Goal: Task Accomplishment & Management: Complete application form

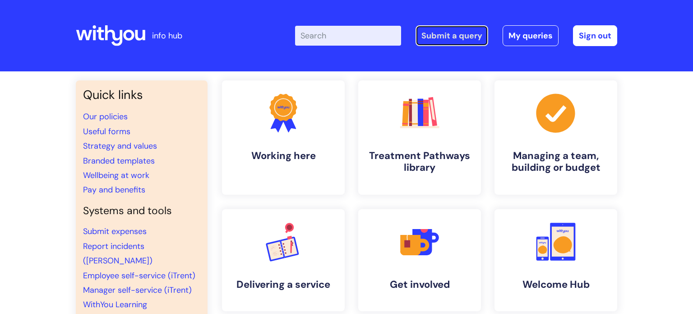
click at [472, 42] on link "Submit a query" at bounding box center [452, 35] width 73 height 21
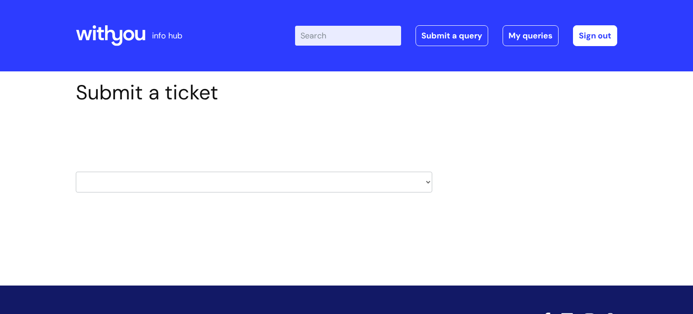
click at [430, 178] on select "HR / People IT and Support Clinical Drug Alerts Finance Accounts Data Support T…" at bounding box center [254, 181] width 357 height 21
select select "hr_/_people"
click at [76, 171] on select "HR / People IT and Support Clinical Drug Alerts Finance Accounts Data Support T…" at bounding box center [254, 181] width 357 height 21
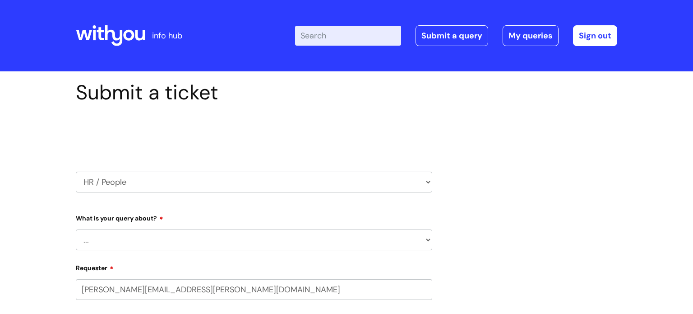
select select "80004157224"
click at [215, 242] on select "... Absence Query Holiday Query Employee change request General HR Query iTrent…" at bounding box center [254, 239] width 357 height 21
select select "Pay Query"
click at [76, 229] on select "... Absence Query Holiday Query Employee change request General HR Query iTrent…" at bounding box center [254, 239] width 357 height 21
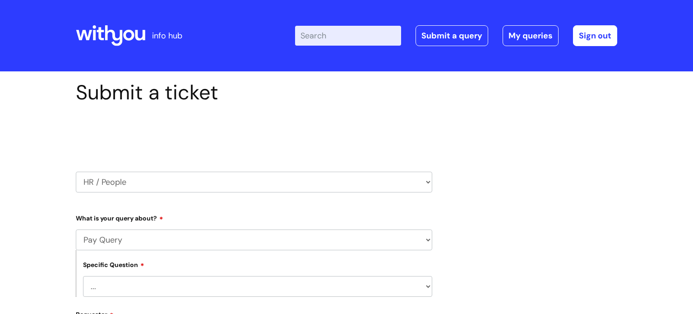
click at [134, 293] on select "... I don’t understand my payslip I think I have been overpaid I think I have b…" at bounding box center [257, 286] width 349 height 21
select select "I think I have been underpaid"
click at [83, 276] on select "... I don’t understand my payslip I think I have been overpaid I think I have b…" at bounding box center [257, 286] width 349 height 21
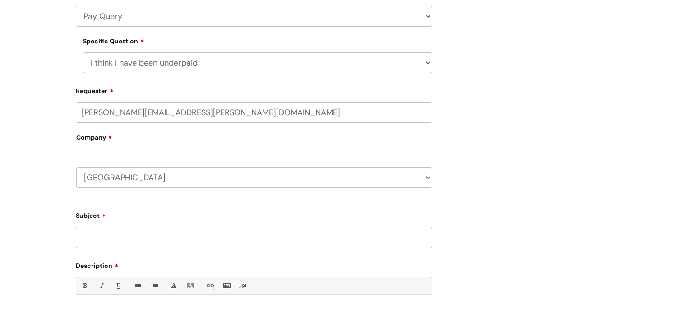
scroll to position [228, 0]
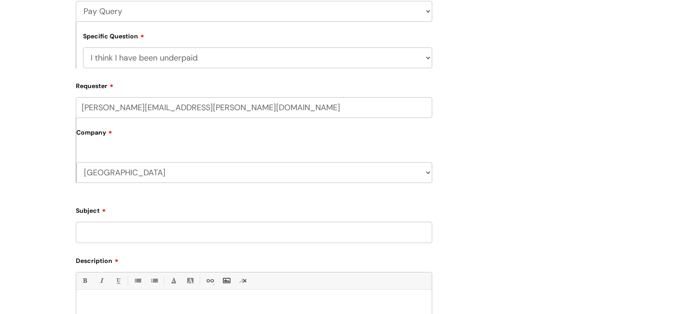
click at [165, 233] on input "Subject" at bounding box center [254, 232] width 357 height 21
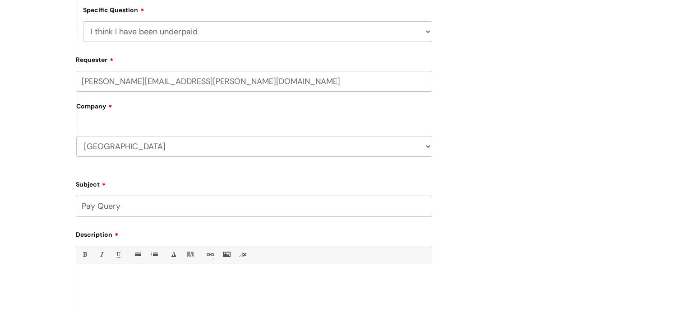
scroll to position [375, 0]
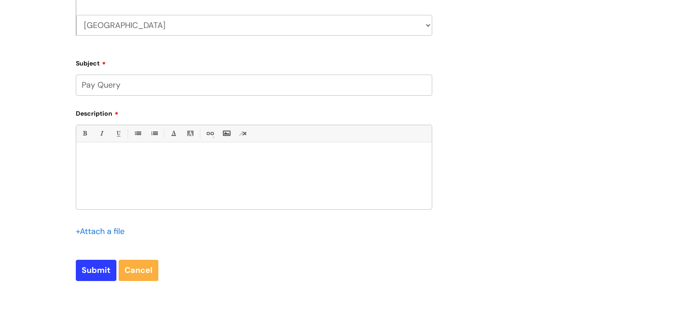
type input "Pay Query"
click at [170, 165] on div at bounding box center [254, 178] width 356 height 62
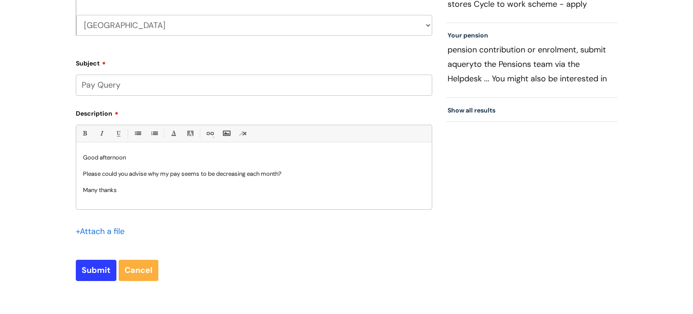
scroll to position [1, 0]
click at [93, 273] on input "Submit" at bounding box center [96, 269] width 41 height 21
type input "Please Wait..."
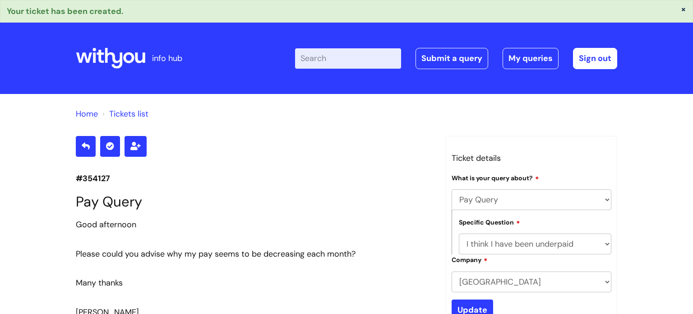
select select "Pay Query"
select select "I think I have been underpaid"
